Goal: Task Accomplishment & Management: Manage account settings

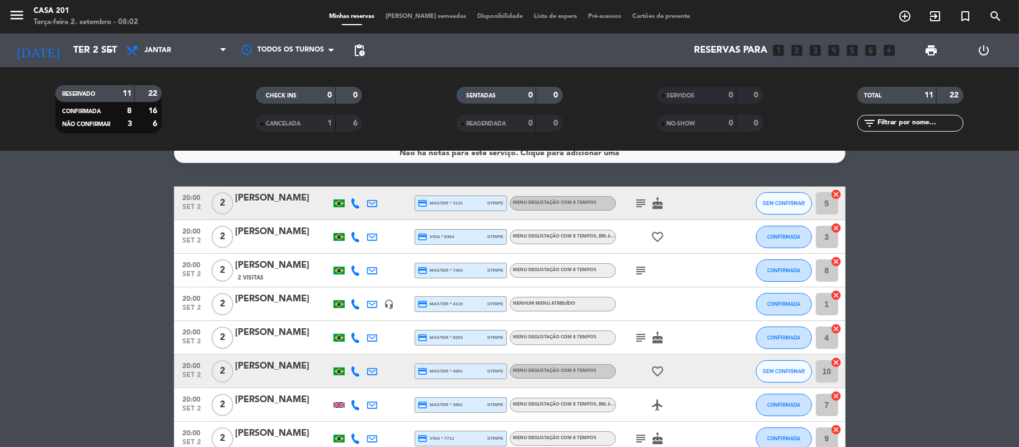
scroll to position [18, 0]
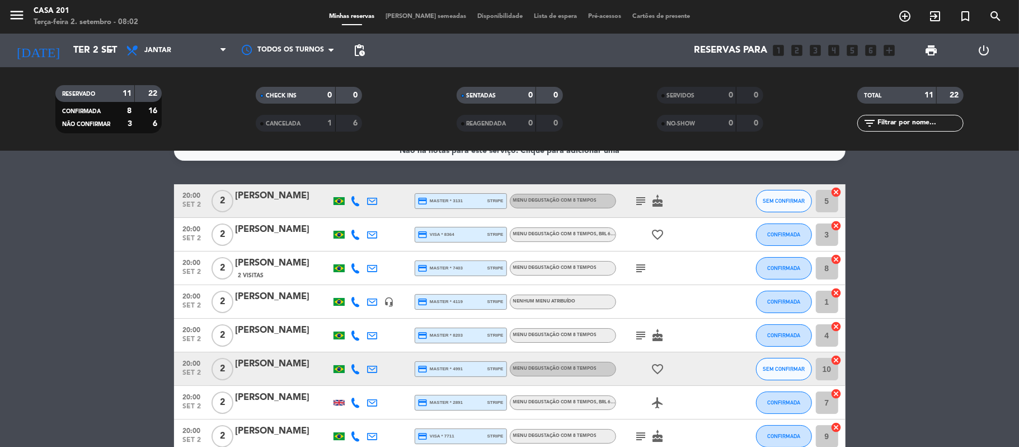
click at [639, 199] on icon "subject" at bounding box center [641, 200] width 13 height 13
click at [663, 198] on icon "cake" at bounding box center [657, 200] width 13 height 13
click at [640, 269] on icon "subject" at bounding box center [641, 267] width 13 height 13
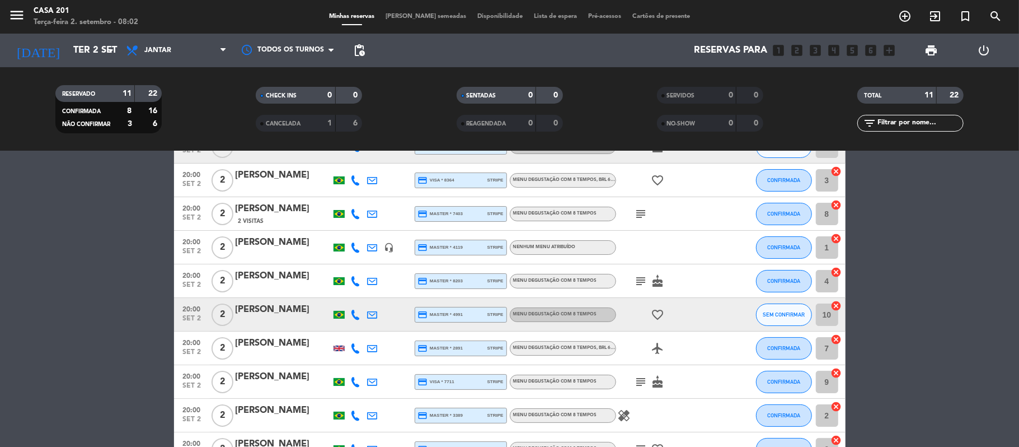
scroll to position [76, 0]
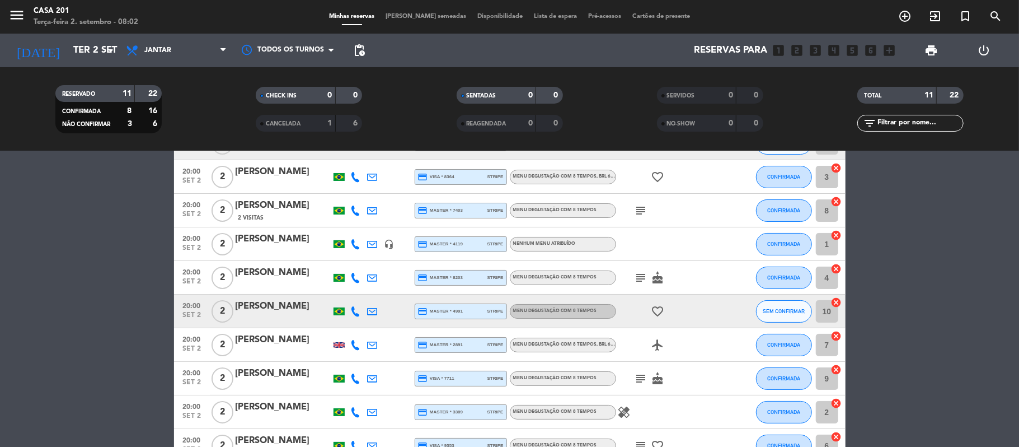
click at [638, 275] on icon "subject" at bounding box center [641, 277] width 13 height 13
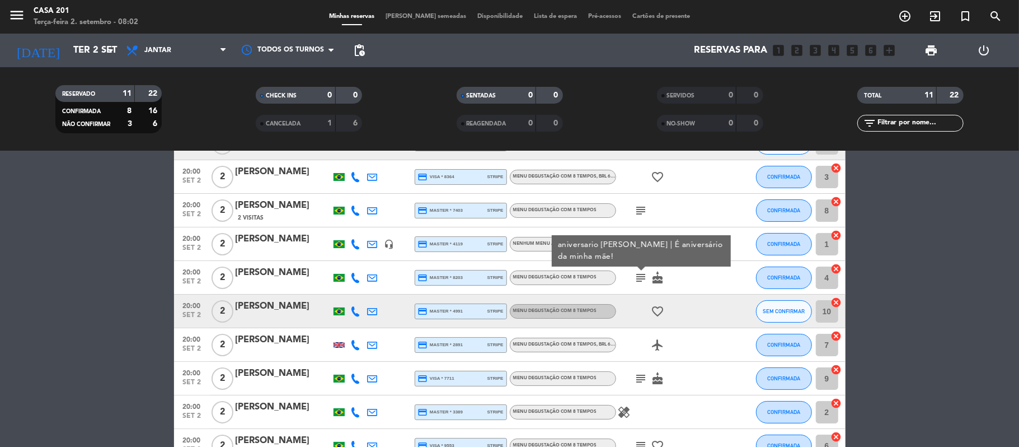
click at [638, 275] on icon "subject" at bounding box center [641, 277] width 13 height 13
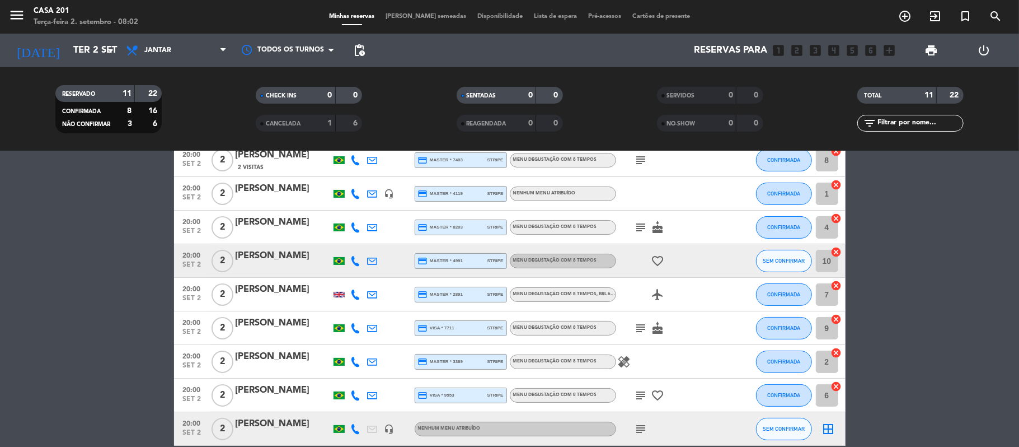
scroll to position [133, 0]
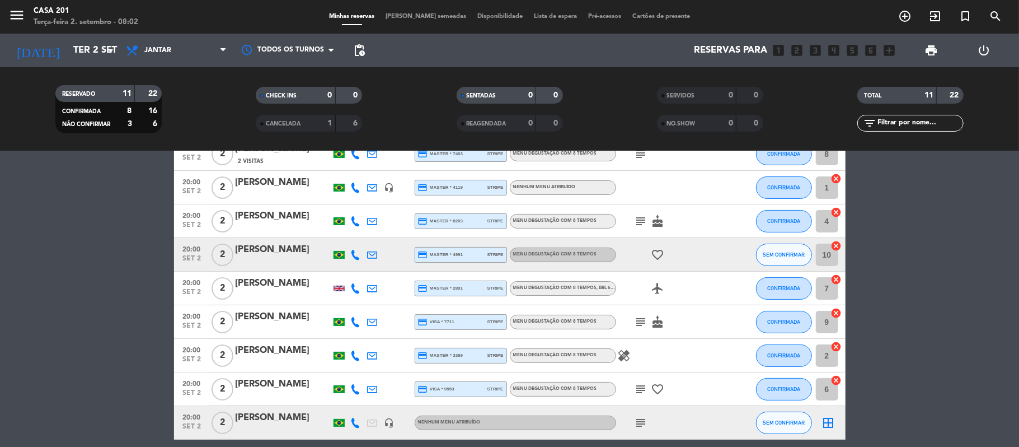
click at [637, 320] on icon "subject" at bounding box center [641, 321] width 13 height 13
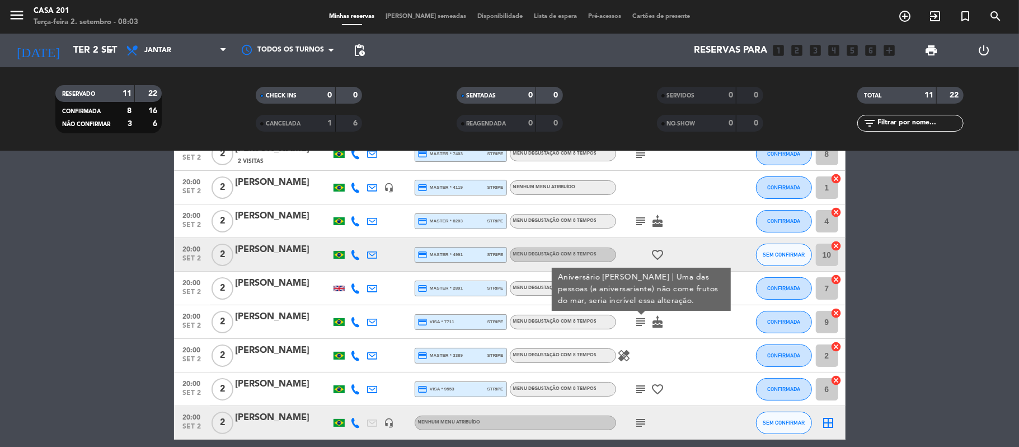
click at [637, 320] on icon "subject" at bounding box center [641, 321] width 13 height 13
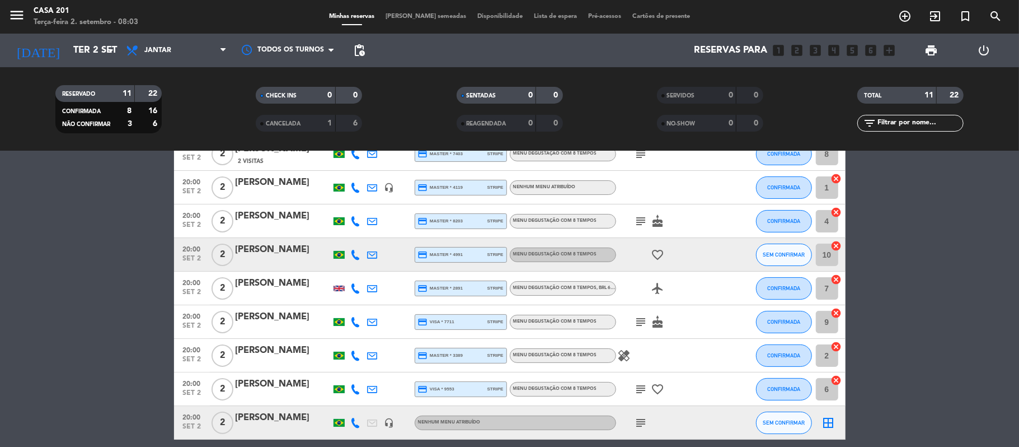
click at [637, 320] on icon "subject" at bounding box center [641, 321] width 13 height 13
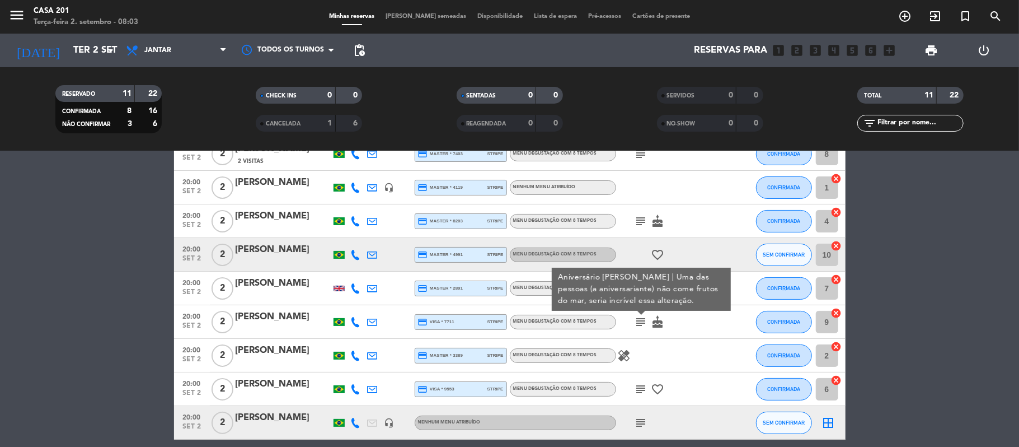
click at [637, 320] on icon "subject" at bounding box center [641, 321] width 13 height 13
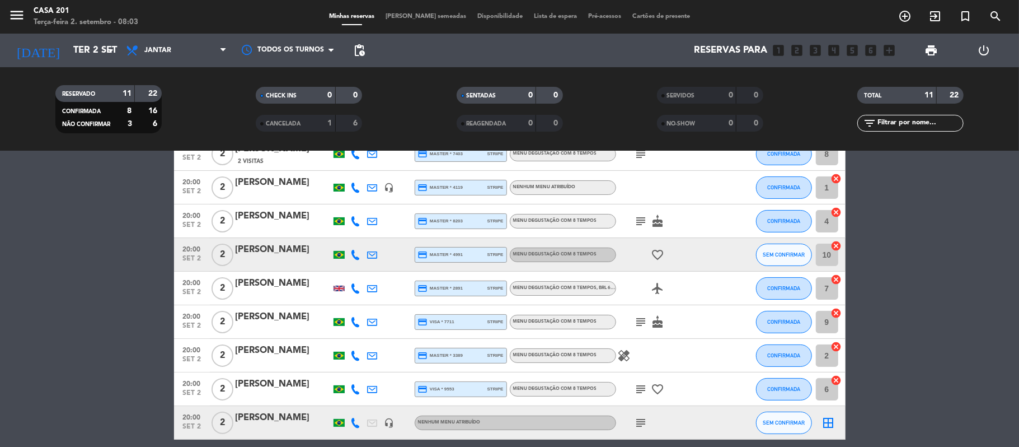
click at [622, 350] on icon "healing" at bounding box center [624, 355] width 13 height 13
click at [645, 391] on icon "subject" at bounding box center [641, 388] width 13 height 13
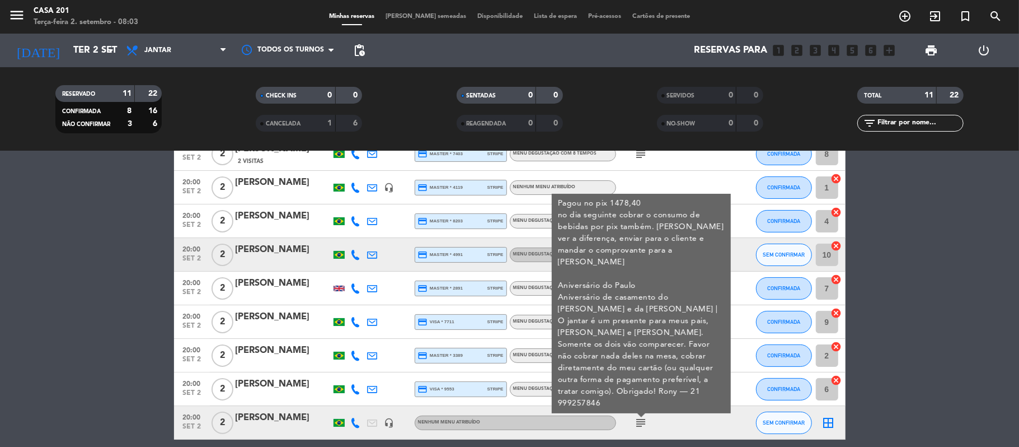
click at [641, 419] on icon "subject" at bounding box center [641, 422] width 13 height 13
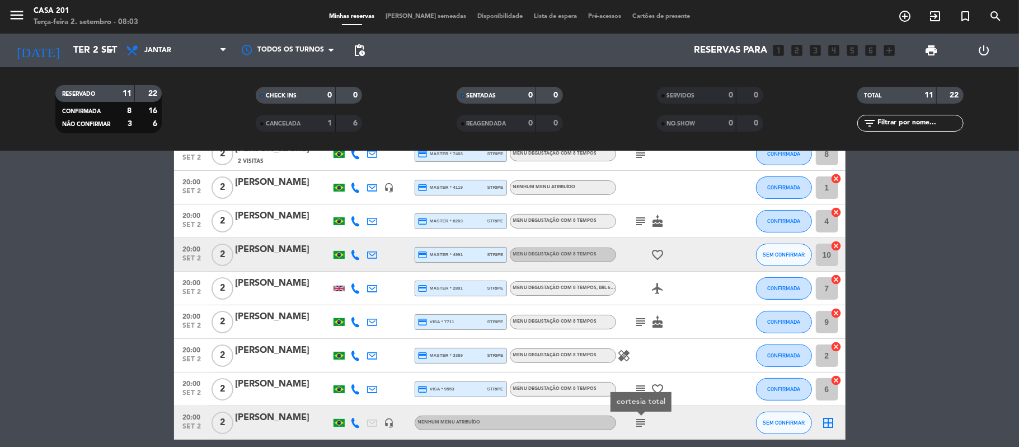
click at [641, 419] on icon "subject" at bounding box center [641, 422] width 13 height 13
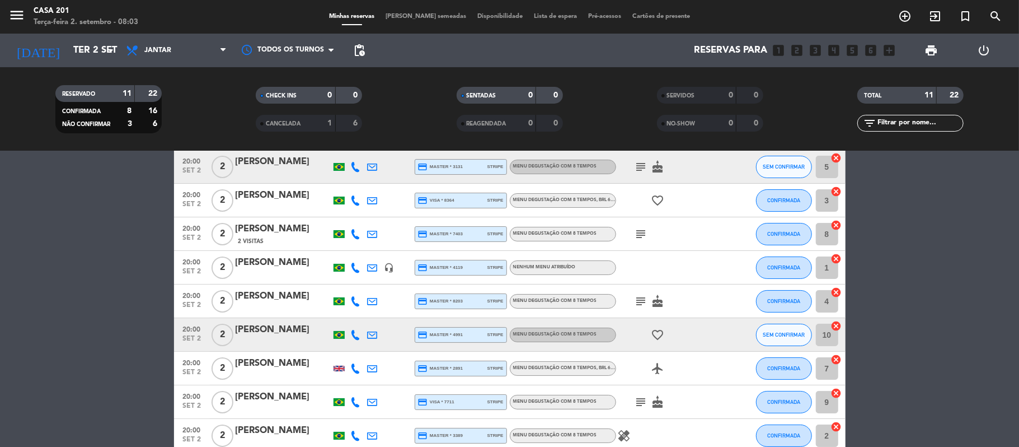
scroll to position [52, 0]
click at [638, 165] on icon "subject" at bounding box center [641, 167] width 13 height 13
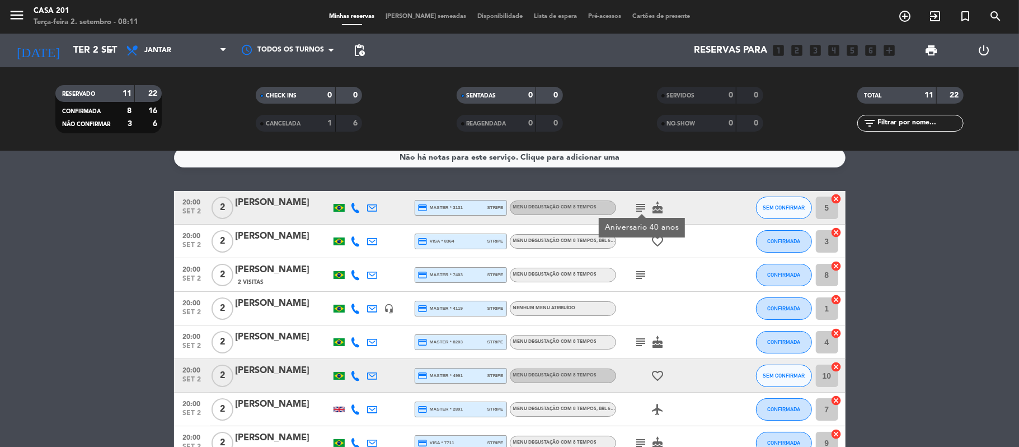
scroll to position [11, 0]
click at [639, 207] on icon "subject" at bounding box center [641, 207] width 13 height 13
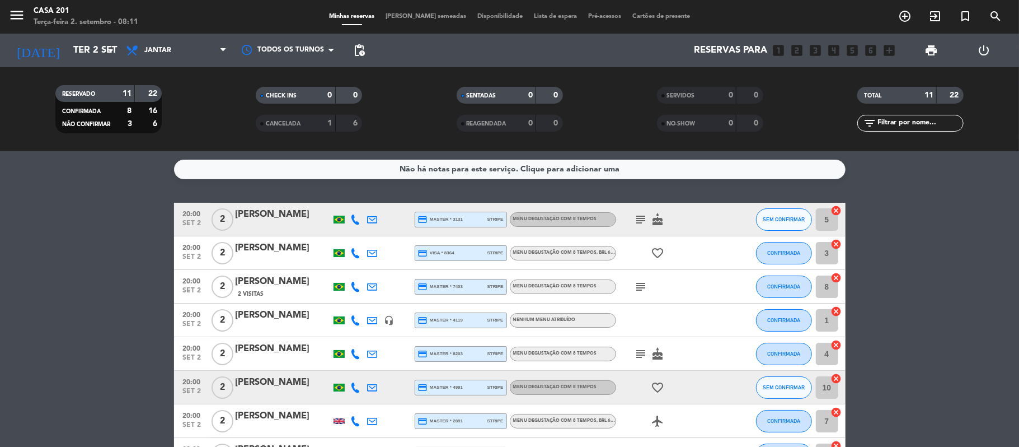
click at [638, 284] on icon "subject" at bounding box center [641, 286] width 13 height 13
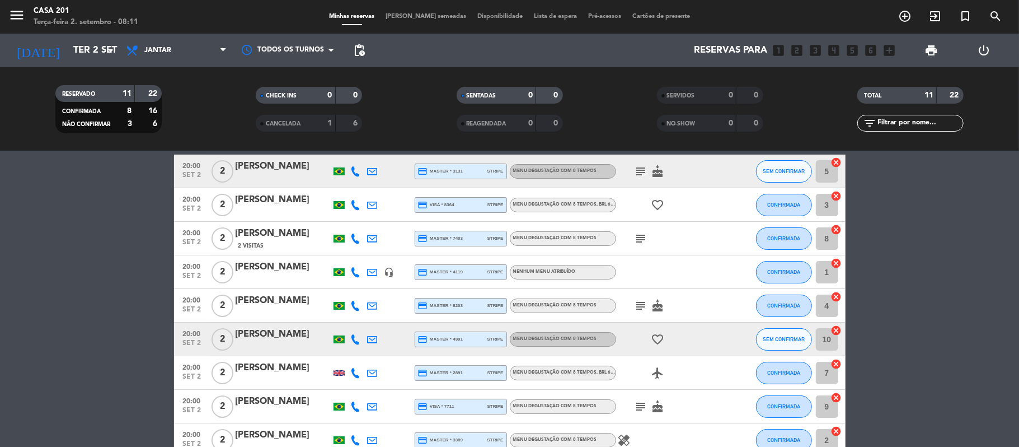
scroll to position [49, 0]
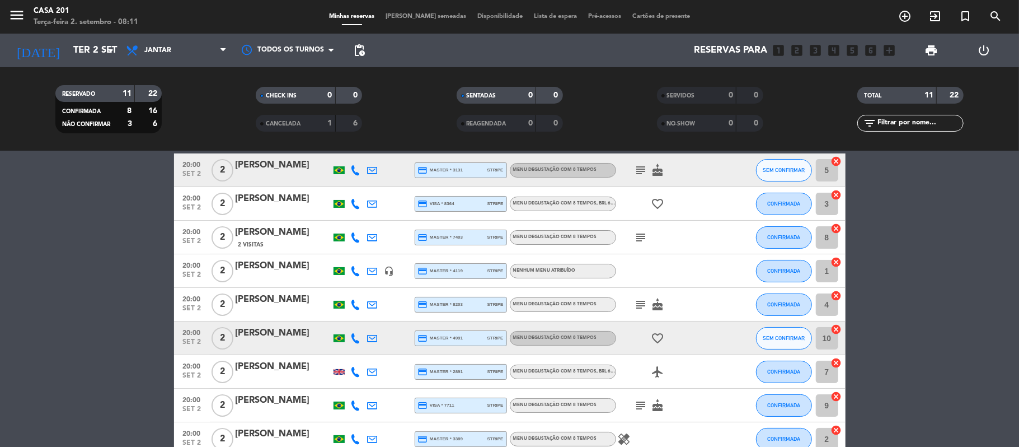
click at [638, 301] on icon "subject" at bounding box center [641, 304] width 13 height 13
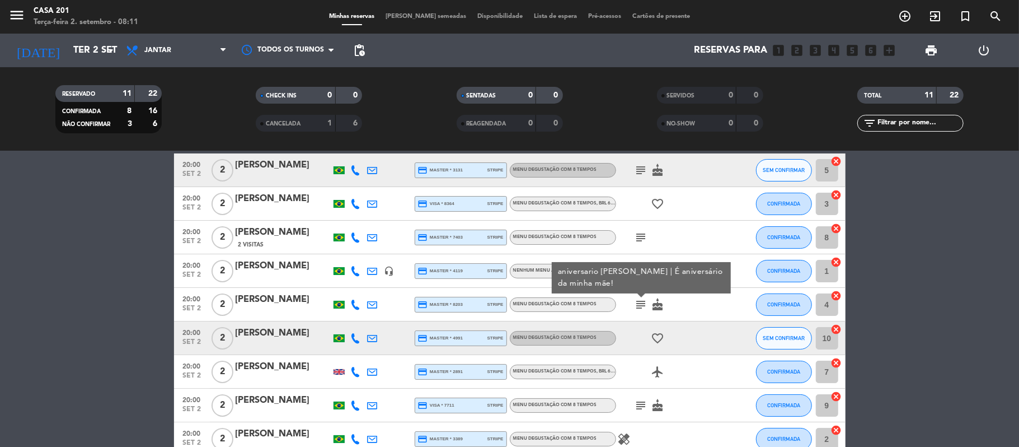
click at [638, 301] on icon "subject" at bounding box center [641, 304] width 13 height 13
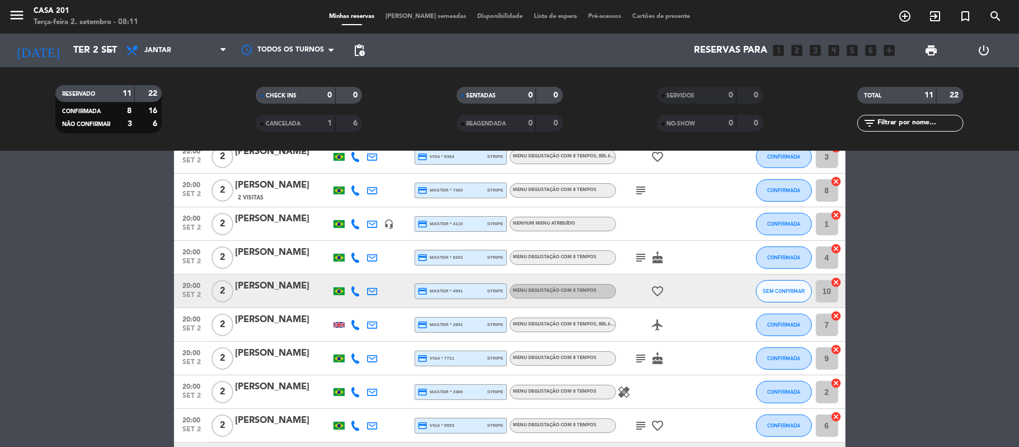
scroll to position [97, 0]
click at [639, 357] on icon "subject" at bounding box center [641, 357] width 13 height 13
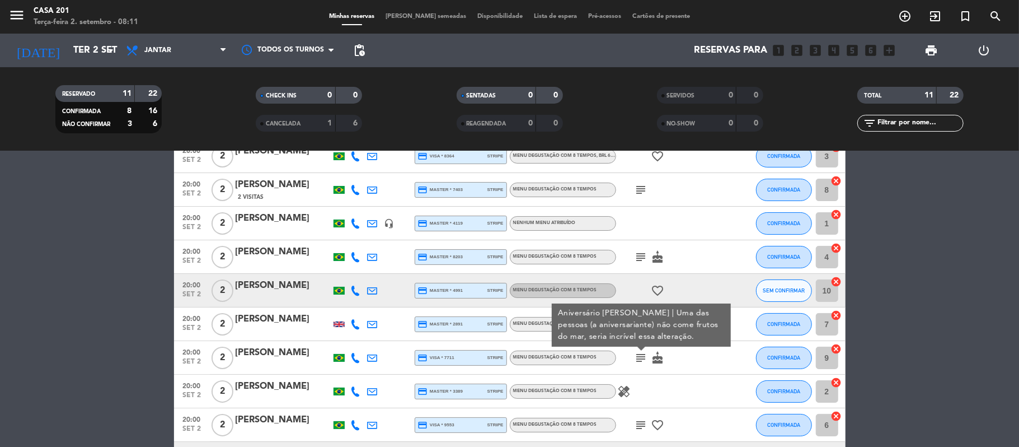
click at [639, 357] on icon "subject" at bounding box center [641, 357] width 13 height 13
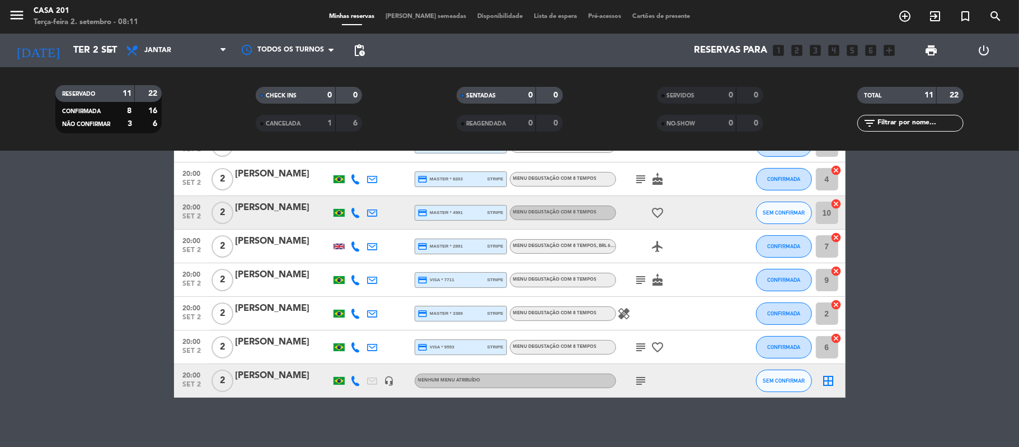
scroll to position [175, 0]
click at [625, 313] on icon "healing" at bounding box center [624, 313] width 13 height 13
click at [639, 347] on icon "subject" at bounding box center [641, 346] width 13 height 13
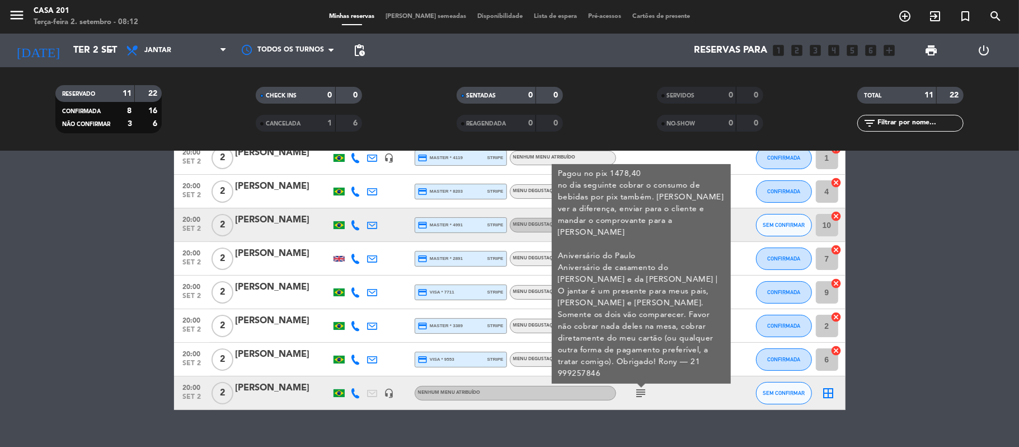
scroll to position [162, 0]
click at [640, 356] on icon "subject" at bounding box center [641, 359] width 13 height 13
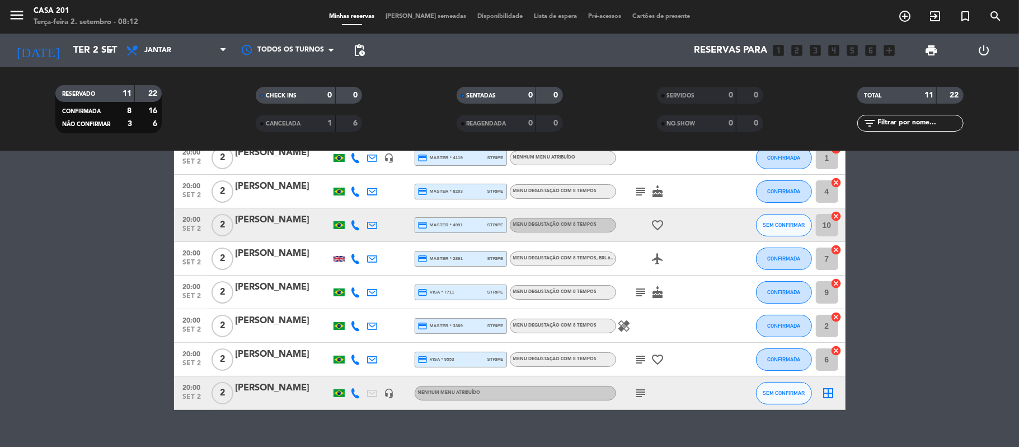
click at [636, 390] on icon "subject" at bounding box center [641, 392] width 13 height 13
